Goal: Information Seeking & Learning: Learn about a topic

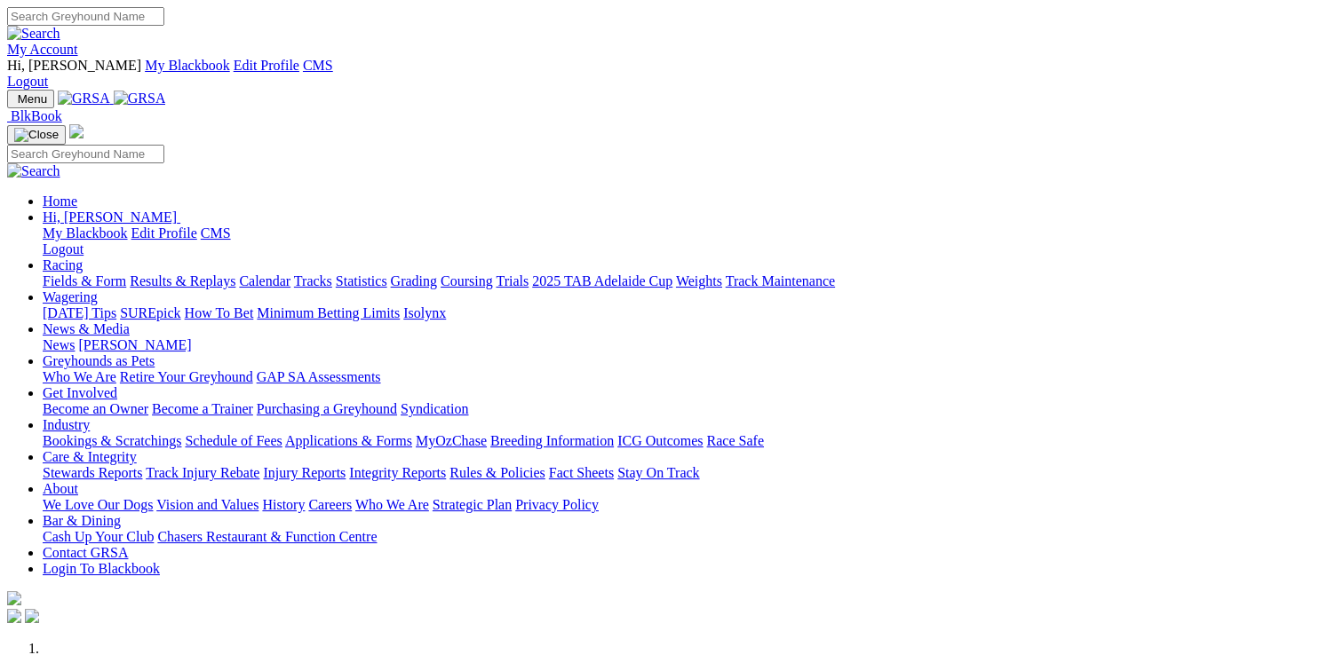
click at [191, 337] on link "[PERSON_NAME]" at bounding box center [134, 344] width 113 height 15
